Goal: Task Accomplishment & Management: Manage account settings

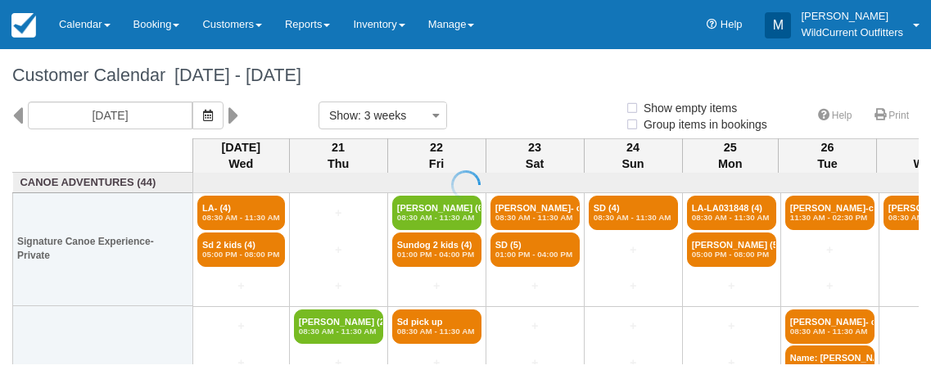
select select
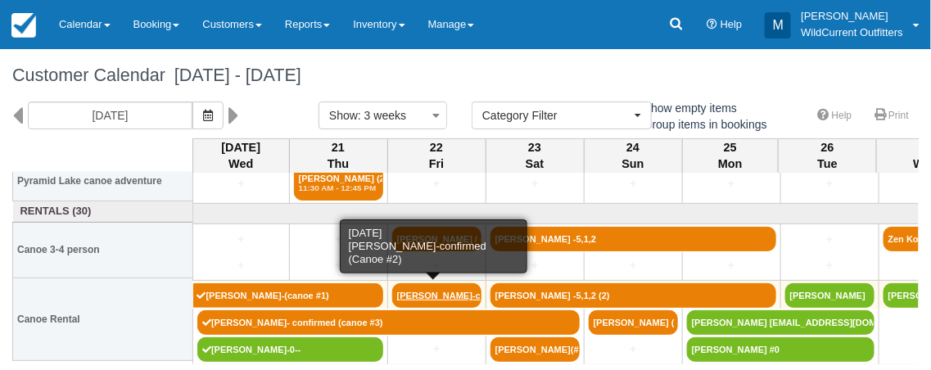
scroll to position [329, 0]
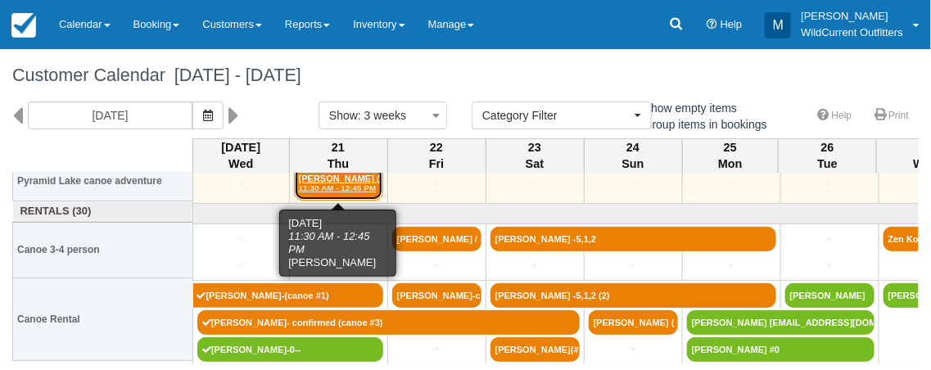
click at [337, 181] on link "[PERSON_NAME] (2) 11:30 AM - 12:45 PM" at bounding box center [338, 183] width 89 height 34
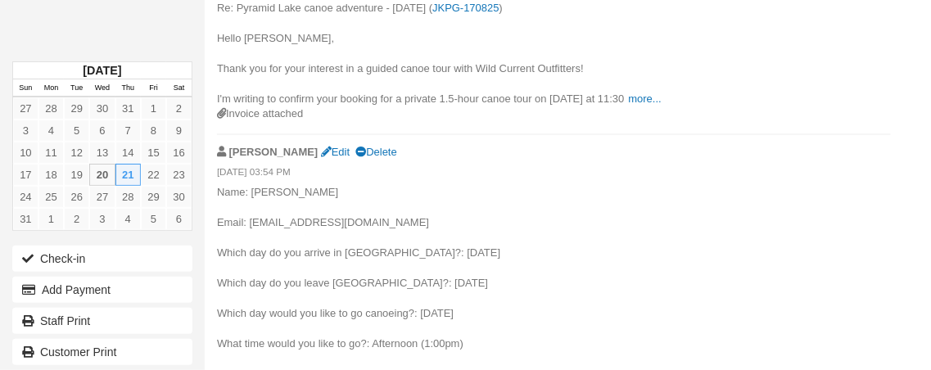
scroll to position [827, 0]
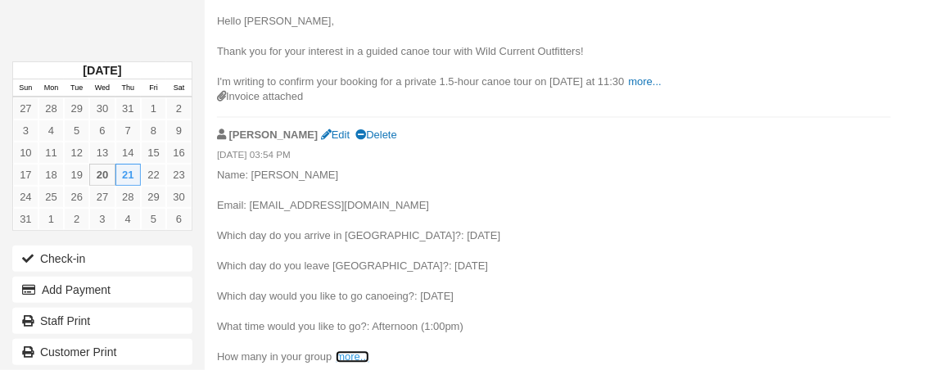
click at [347, 351] on link "more..." at bounding box center [352, 357] width 33 height 12
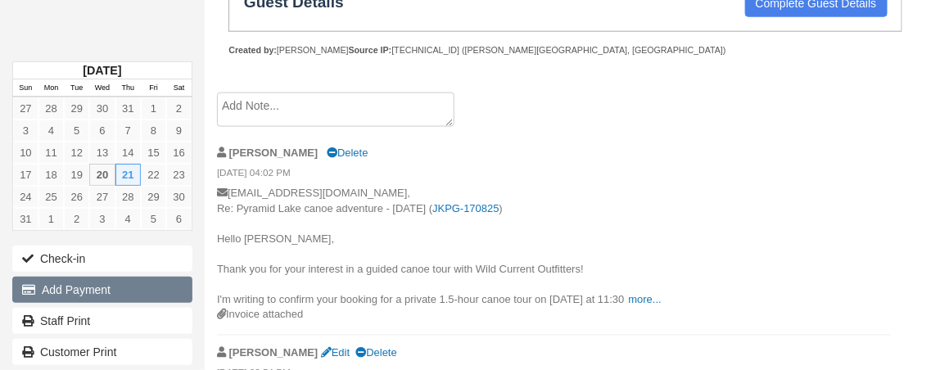
scroll to position [0, 0]
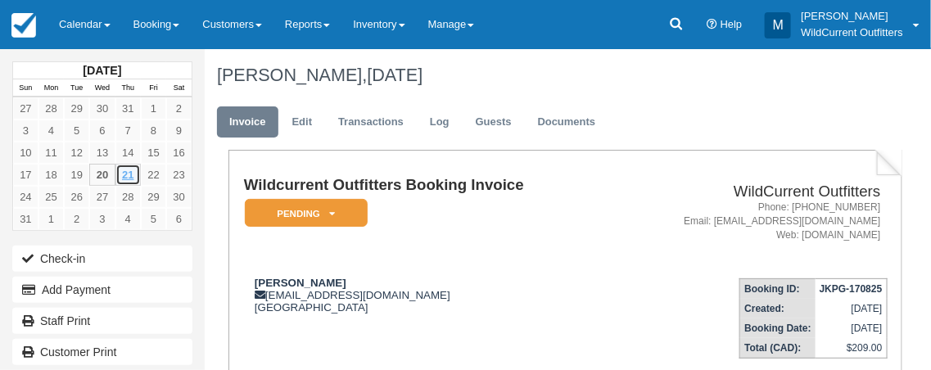
click at [125, 170] on link "21" at bounding box center [128, 175] width 25 height 22
click at [79, 21] on link "Calendar" at bounding box center [85, 24] width 75 height 49
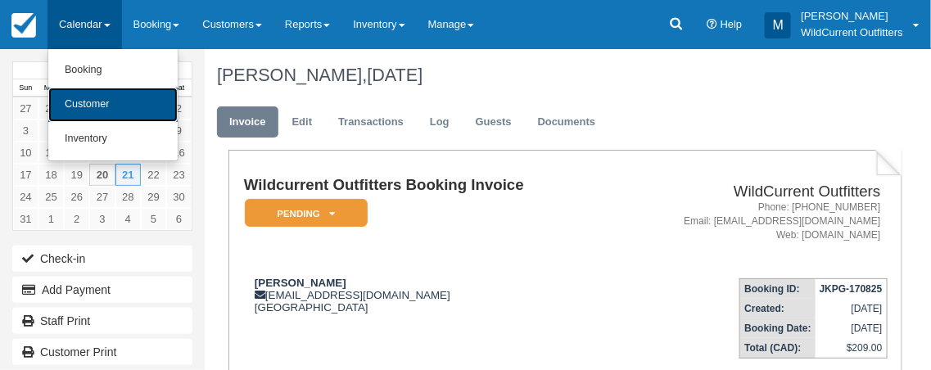
click at [97, 101] on link "Customer" at bounding box center [112, 105] width 129 height 34
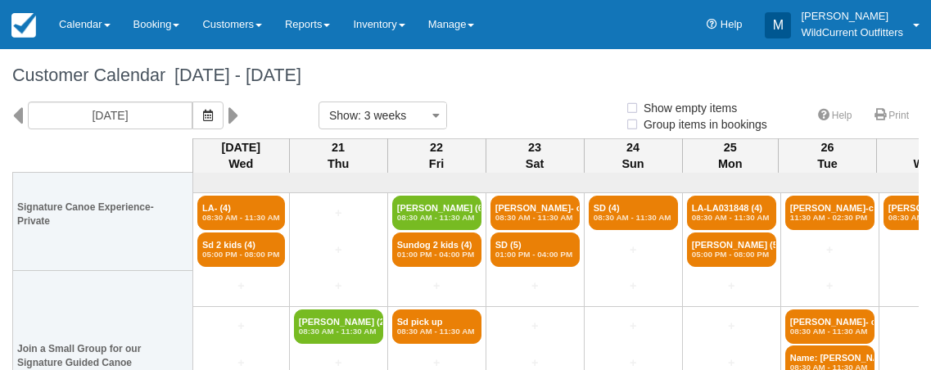
select select
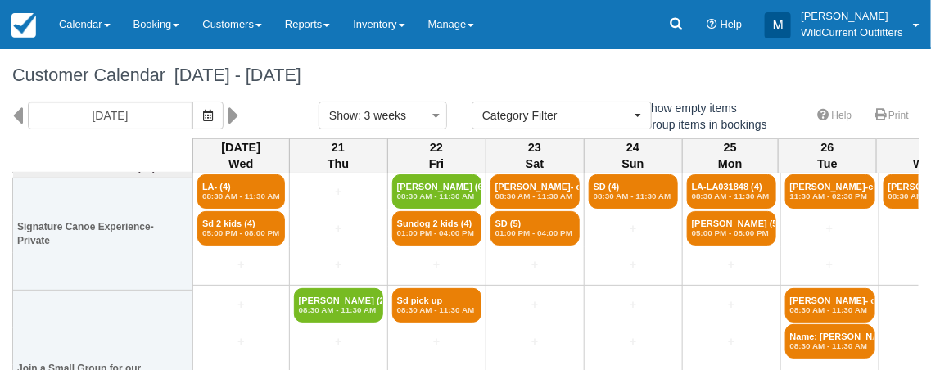
scroll to position [23, 0]
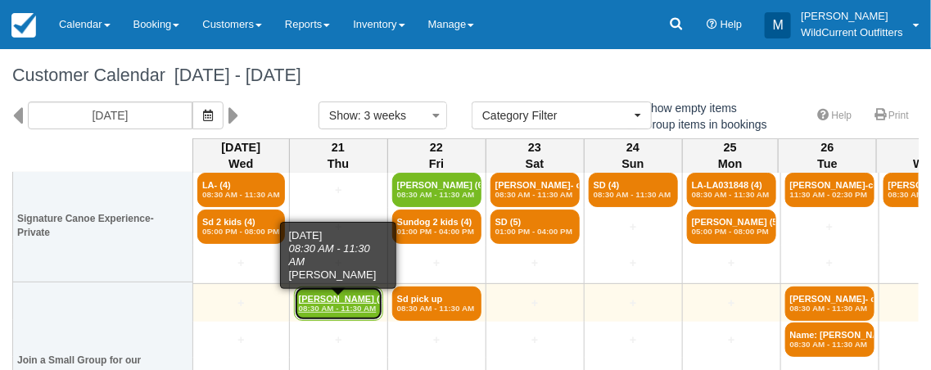
click at [347, 305] on em "08:30 AM - 11:30 AM" at bounding box center [338, 309] width 79 height 10
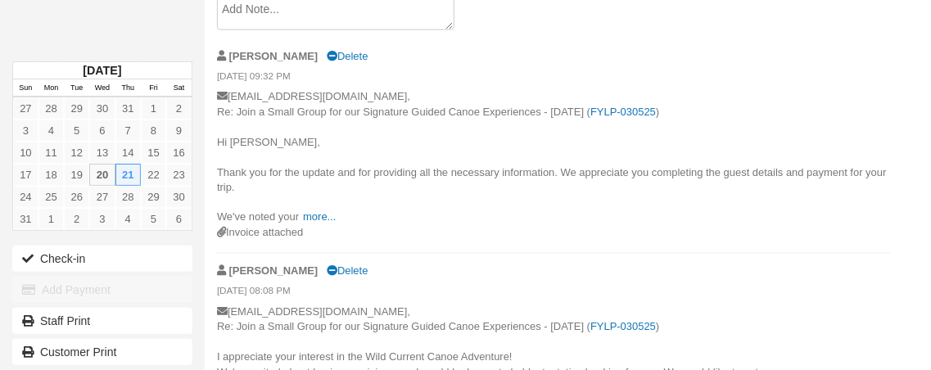
scroll to position [714, 0]
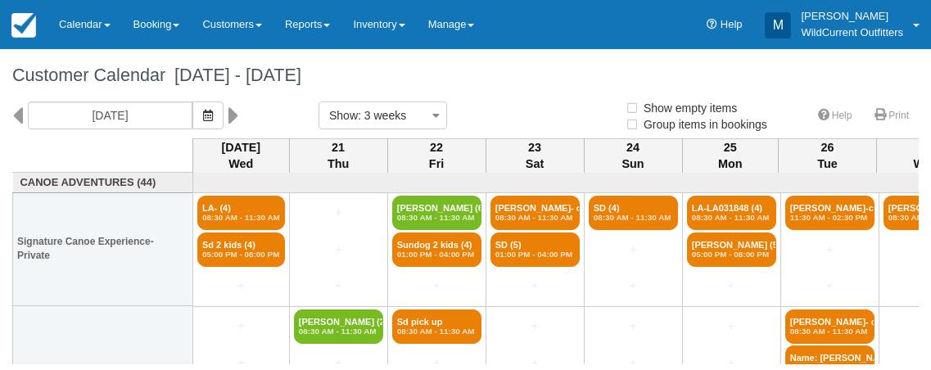
select select
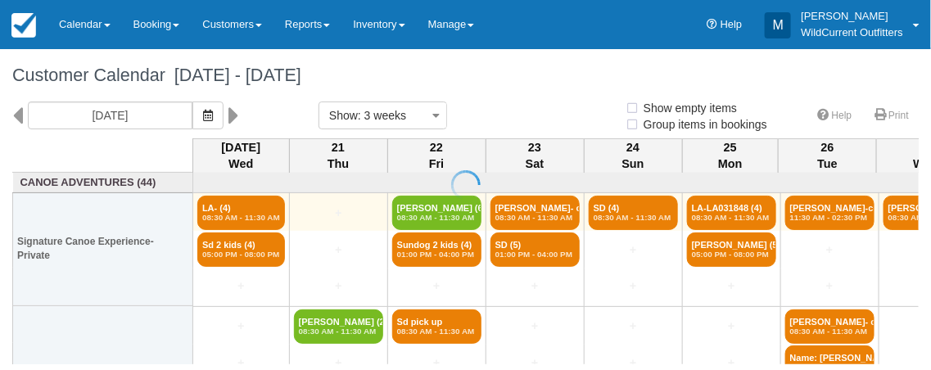
select select
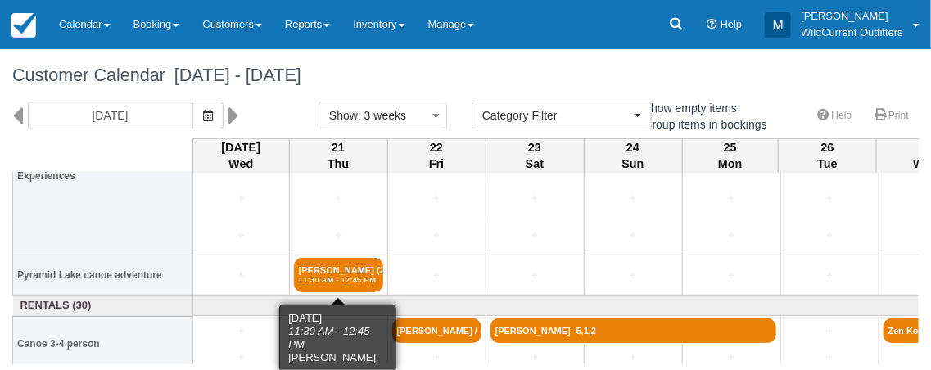
scroll to position [239, 0]
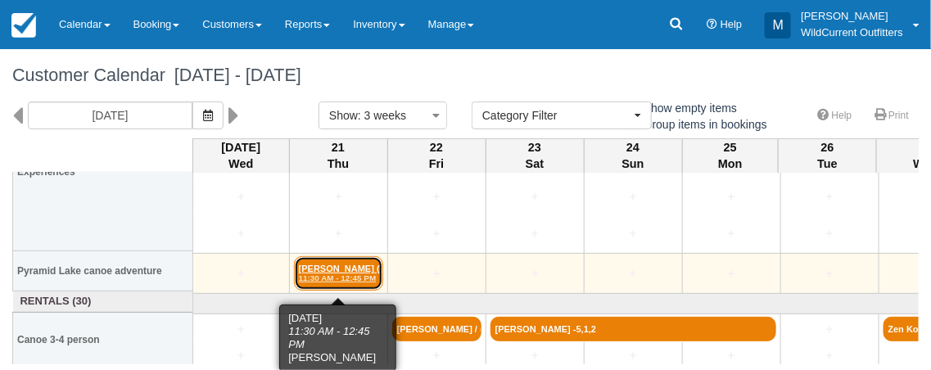
click at [336, 271] on link "Armghan Nabi (2) 11:30 AM - 12:45 PM" at bounding box center [338, 273] width 89 height 34
